Goal: Task Accomplishment & Management: Manage account settings

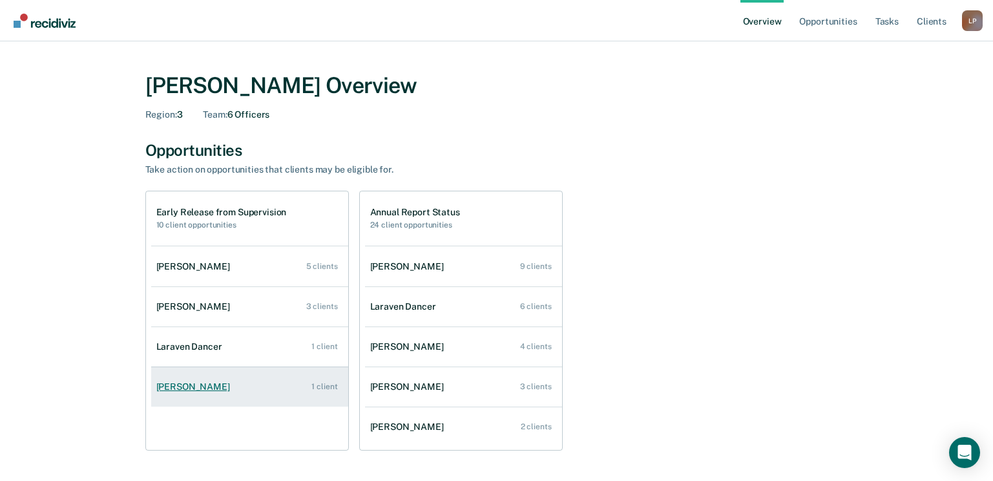
click at [200, 386] on div "[PERSON_NAME]" at bounding box center [195, 386] width 79 height 11
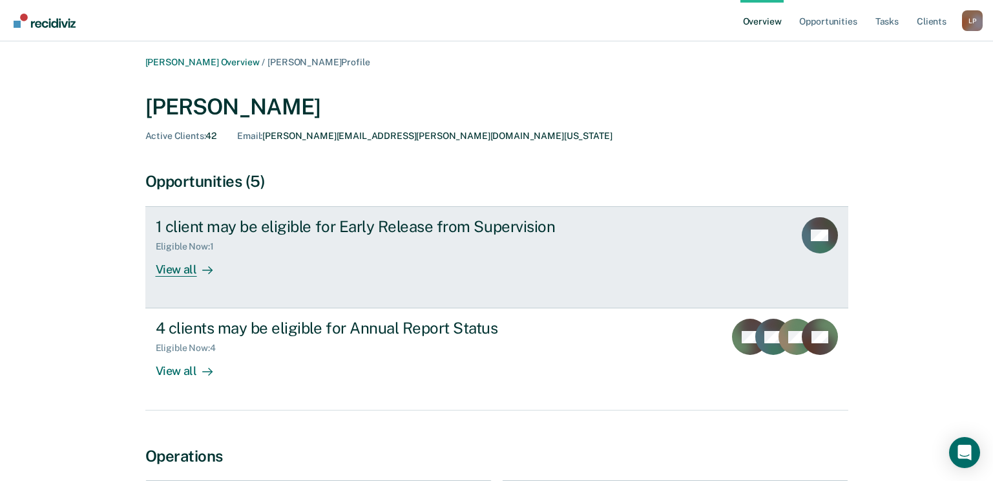
click at [179, 270] on div "View all" at bounding box center [192, 264] width 72 height 25
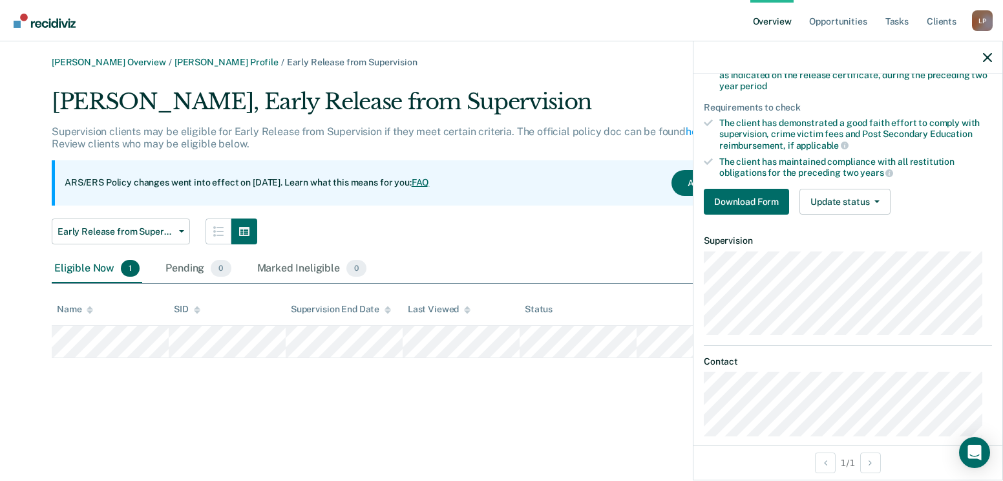
scroll to position [227, 0]
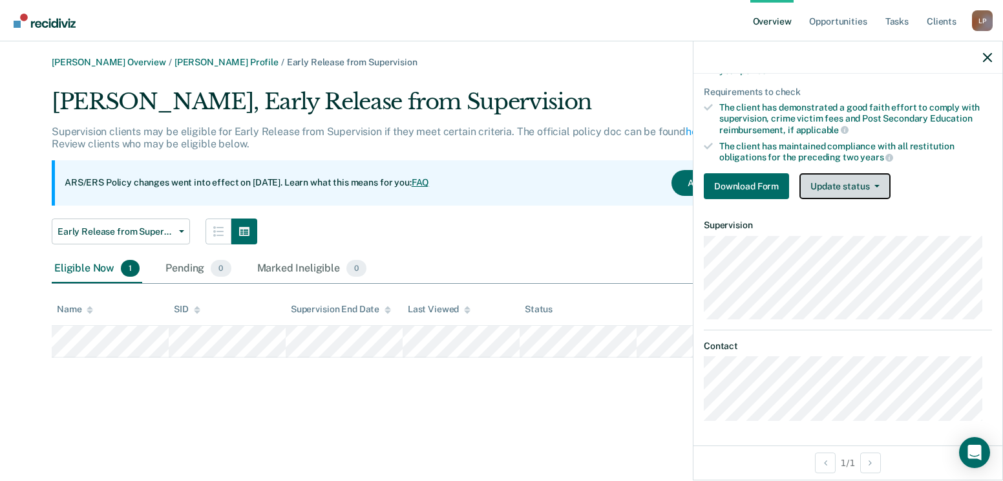
click at [846, 185] on button "Update status" at bounding box center [844, 186] width 91 height 26
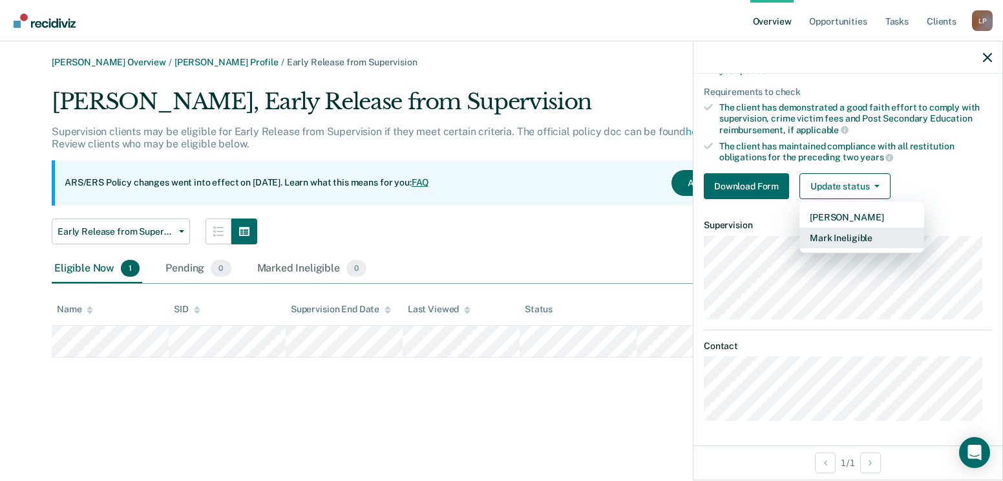
click at [832, 238] on button "Mark Ineligible" at bounding box center [861, 237] width 125 height 21
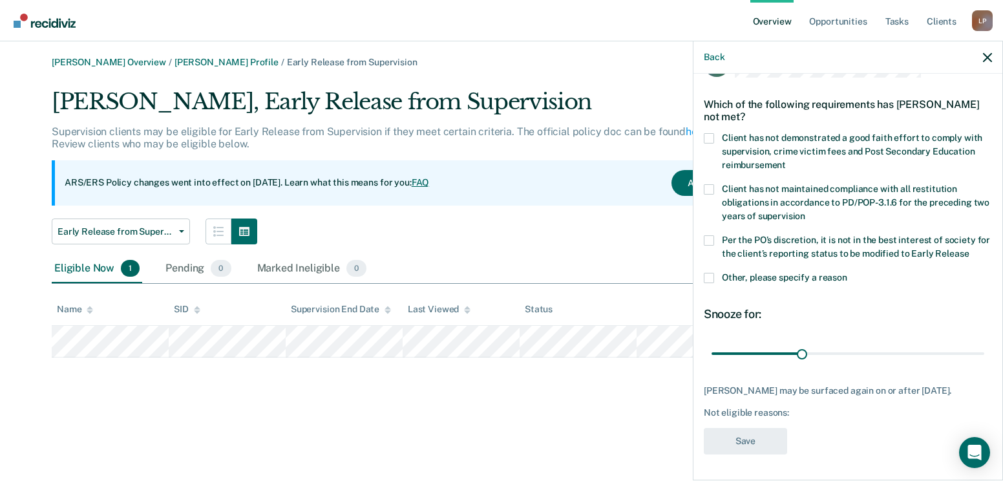
click at [635, 383] on div "[PERSON_NAME] Overview / [PERSON_NAME] Profile / Early Release from Supervision…" at bounding box center [502, 248] width 972 height 383
drag, startPoint x: 799, startPoint y: 339, endPoint x: 633, endPoint y: 321, distance: 167.1
type input "1"
click at [712, 342] on input "range" at bounding box center [848, 353] width 273 height 23
click at [602, 401] on div "[PERSON_NAME] Overview / [PERSON_NAME] Profile / Early Release from Supervision…" at bounding box center [502, 248] width 972 height 383
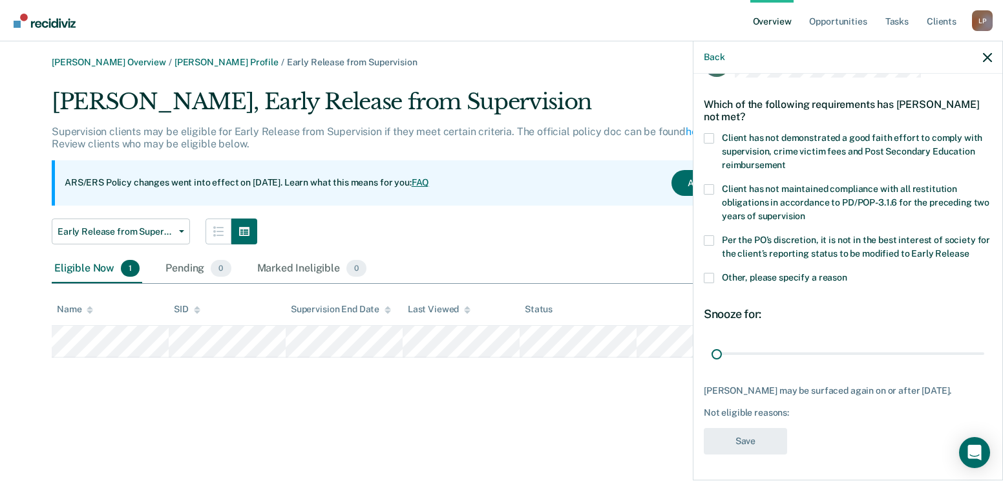
click at [992, 56] on div "Back" at bounding box center [847, 57] width 309 height 32
click at [989, 60] on icon "button" at bounding box center [987, 57] width 9 height 9
